Goal: Transaction & Acquisition: Purchase product/service

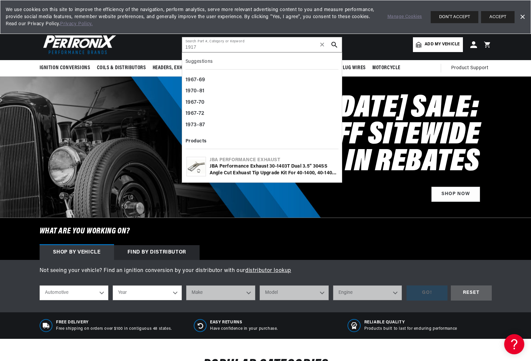
type input "1917"
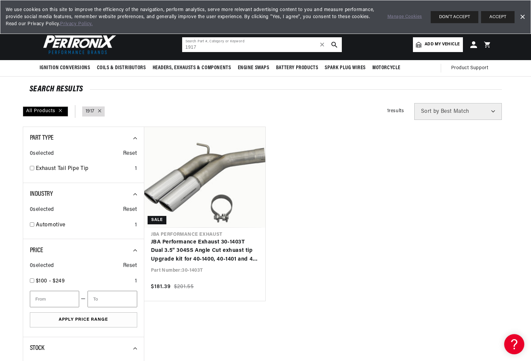
scroll to position [0, 359]
drag, startPoint x: 207, startPoint y: 46, endPoint x: 153, endPoint y: 49, distance: 53.8
click at [182, 49] on input "1917" at bounding box center [262, 44] width 160 height 15
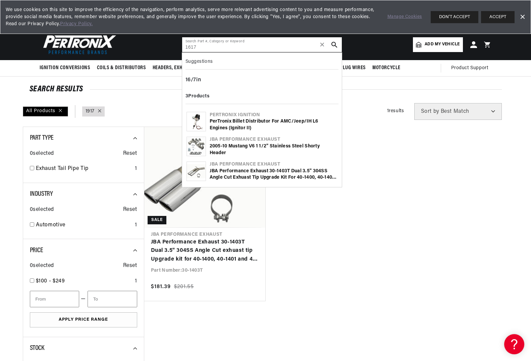
type input "1617"
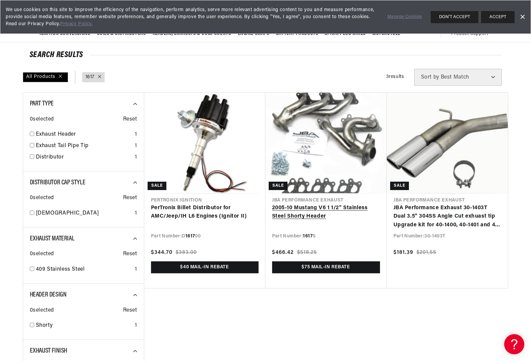
scroll to position [0, 718]
click at [295, 206] on link "2005-10 Mustang V6 1 1/2" Stainless Steel Shorty Header" at bounding box center [326, 212] width 108 height 17
